Goal: Participate in discussion: Engage in conversation with other users on a specific topic

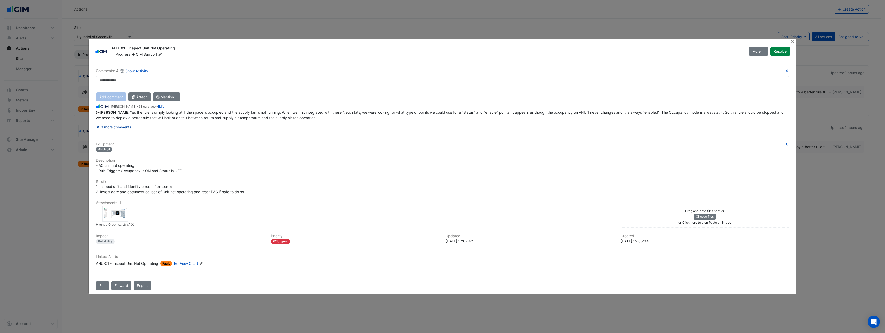
click at [106, 127] on button "3 more comments" at bounding box center [114, 126] width 36 height 9
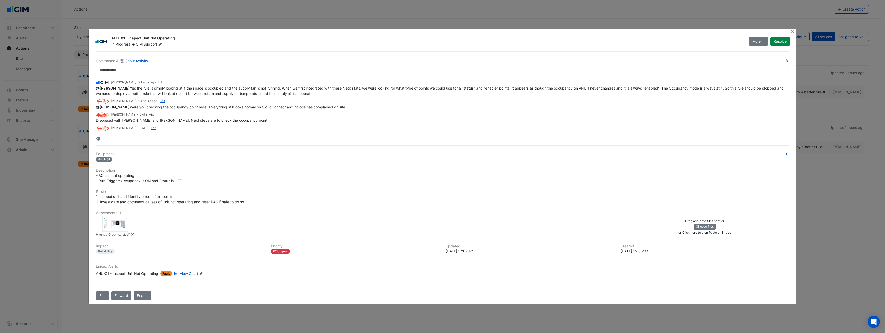
scroll to position [8, 0]
click at [793, 31] on button "Close" at bounding box center [792, 31] width 5 height 5
